Goal: Register for event/course: Register for event/course

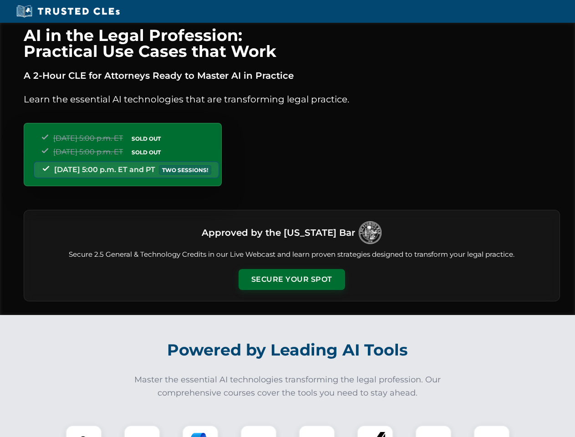
click at [291, 279] on button "Secure Your Spot" at bounding box center [291, 279] width 106 height 21
click at [84, 431] on img at bounding box center [84, 443] width 26 height 26
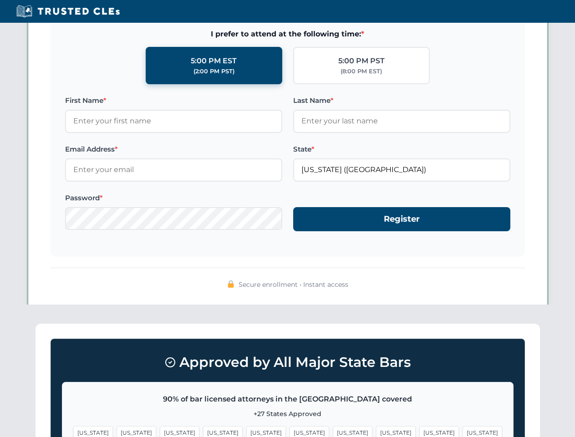
click at [333, 431] on span "[US_STATE]" at bounding box center [353, 432] width 40 height 13
click at [419, 431] on span "[US_STATE]" at bounding box center [439, 432] width 40 height 13
